Goal: Transaction & Acquisition: Purchase product/service

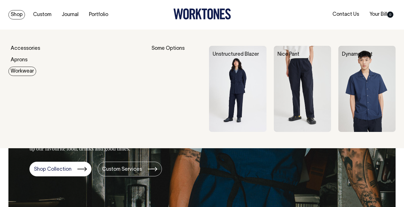
click at [13, 69] on link "Workwear" at bounding box center [22, 71] width 28 height 9
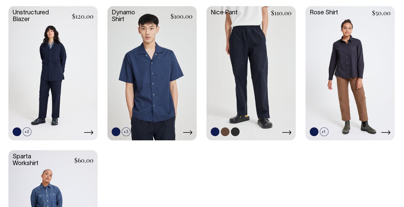
scroll to position [181, 0]
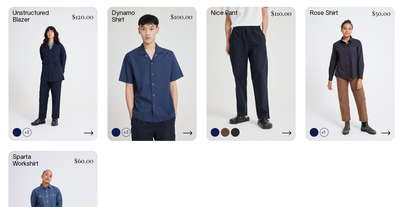
click at [235, 86] on link at bounding box center [251, 73] width 89 height 133
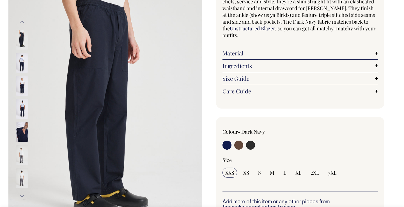
scroll to position [66, 0]
click at [22, 152] on img at bounding box center [22, 155] width 13 height 20
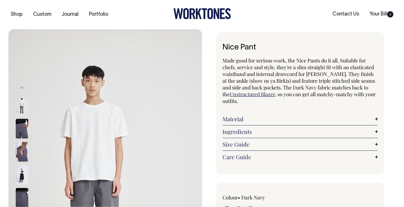
scroll to position [0, 0]
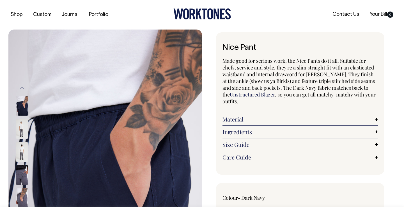
click at [19, 105] on img at bounding box center [22, 106] width 13 height 20
click at [22, 107] on img at bounding box center [22, 106] width 13 height 20
click at [24, 103] on img at bounding box center [22, 106] width 13 height 20
